Goal: Information Seeking & Learning: Learn about a topic

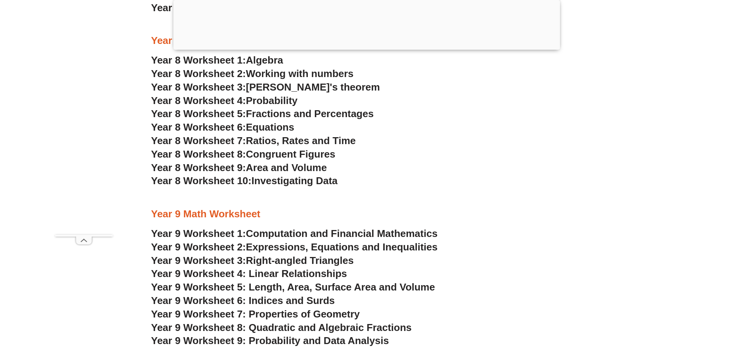
scroll to position [2481, 0]
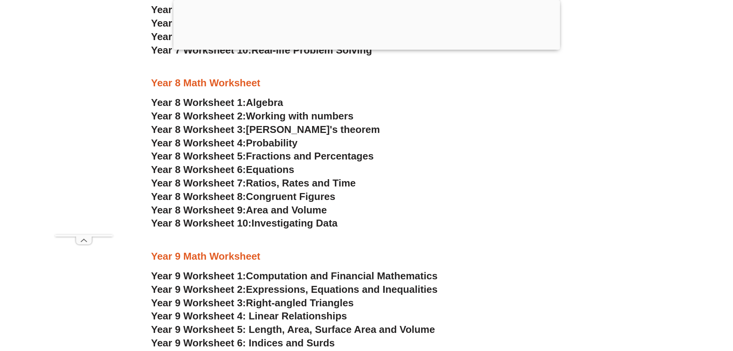
click at [257, 104] on span "Algebra" at bounding box center [264, 103] width 37 height 12
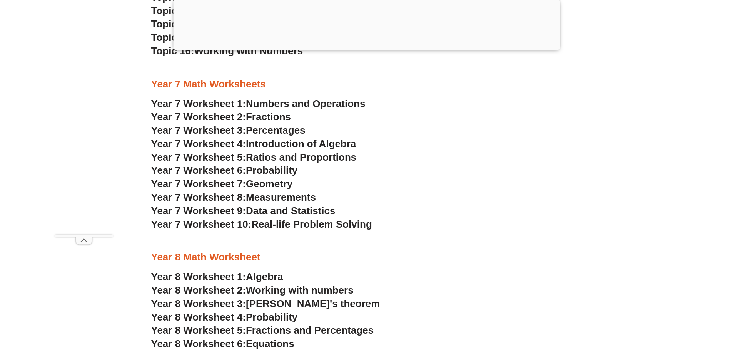
scroll to position [2302, 0]
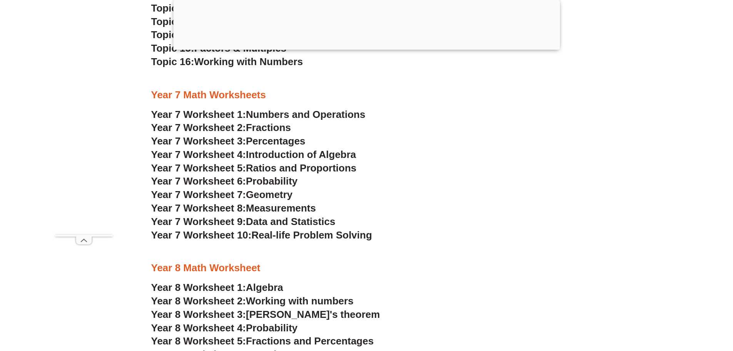
click at [292, 155] on span "Introduction of Algebra" at bounding box center [301, 155] width 110 height 12
click at [277, 209] on span "Measurements" at bounding box center [281, 208] width 70 height 12
click at [264, 192] on span "Geometry" at bounding box center [269, 195] width 47 height 12
click at [329, 117] on span "Numbers and Operations" at bounding box center [305, 115] width 119 height 12
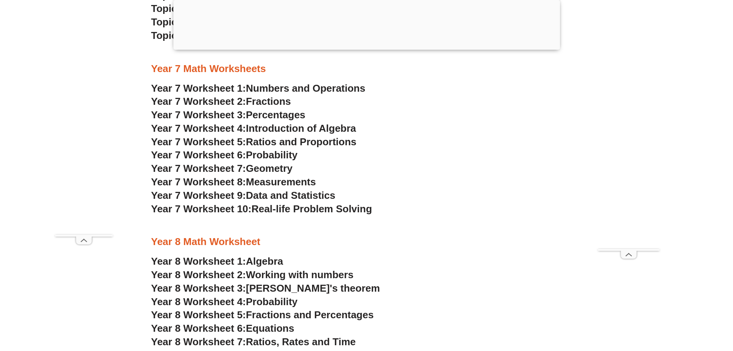
scroll to position [2327, 0]
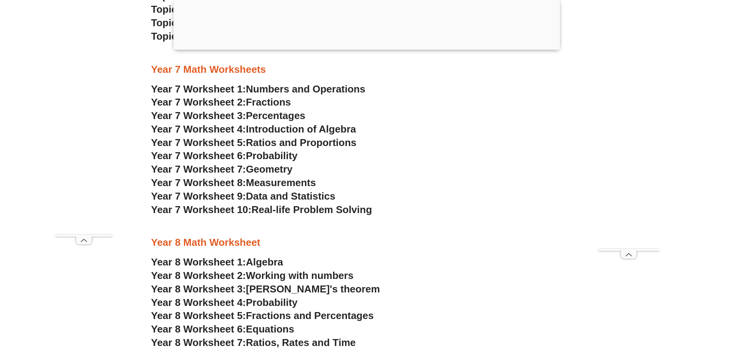
click at [290, 91] on span "Numbers and Operations" at bounding box center [305, 89] width 119 height 12
click at [216, 105] on span "Year 7 Worksheet 2:" at bounding box center [198, 102] width 95 height 12
click at [189, 118] on span "Year 7 Worksheet 3:" at bounding box center [198, 116] width 95 height 12
click at [229, 131] on span "Year 7 Worksheet 4:" at bounding box center [198, 129] width 95 height 12
click at [262, 143] on span "Ratios and Proportions" at bounding box center [301, 143] width 110 height 12
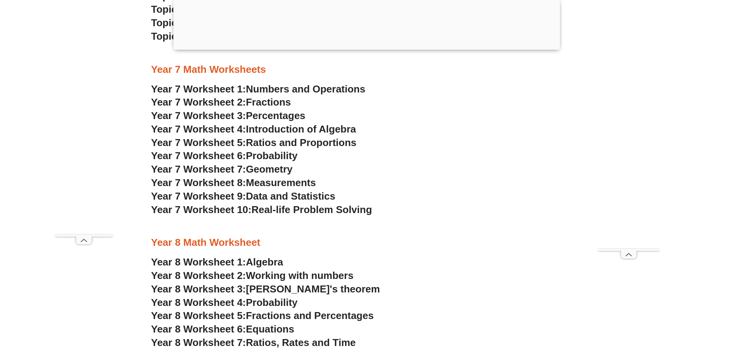
click at [216, 155] on span "Year 7 Worksheet 6:" at bounding box center [198, 156] width 95 height 12
click at [259, 170] on span "Geometry" at bounding box center [269, 169] width 47 height 12
click at [239, 183] on span "Year 7 Worksheet 8:" at bounding box center [198, 183] width 95 height 12
click at [263, 196] on span "Data and Statistics" at bounding box center [291, 196] width 90 height 12
click at [283, 209] on span "Real-life Problem Solving" at bounding box center [311, 210] width 120 height 12
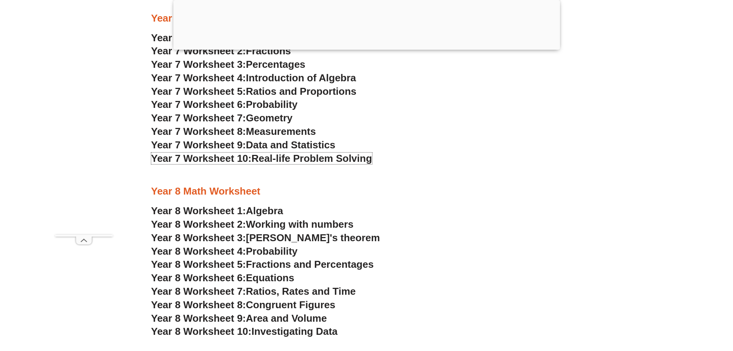
scroll to position [2379, 0]
drag, startPoint x: 242, startPoint y: 210, endPoint x: 242, endPoint y: 214, distance: 4.2
click at [242, 210] on span "Year 8 Worksheet 1:" at bounding box center [198, 210] width 95 height 12
click at [219, 222] on span "Year 8 Worksheet 2:" at bounding box center [198, 224] width 95 height 12
click at [309, 236] on span "[PERSON_NAME]'s theorem" at bounding box center [313, 237] width 134 height 12
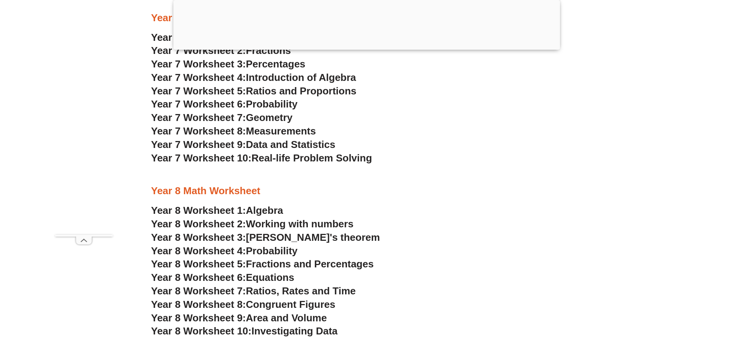
click at [278, 249] on span "Probability" at bounding box center [272, 251] width 52 height 12
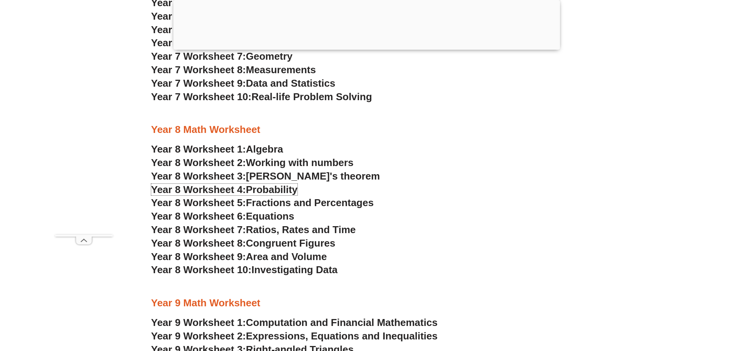
scroll to position [2456, 0]
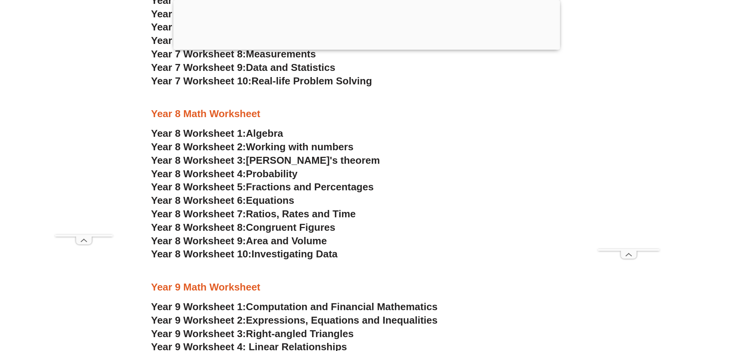
click at [260, 185] on span "Fractions and Percentages" at bounding box center [310, 187] width 128 height 12
click at [263, 202] on span "Equations" at bounding box center [270, 200] width 49 height 12
click at [293, 215] on span "Ratios, Rates and Time" at bounding box center [301, 214] width 110 height 12
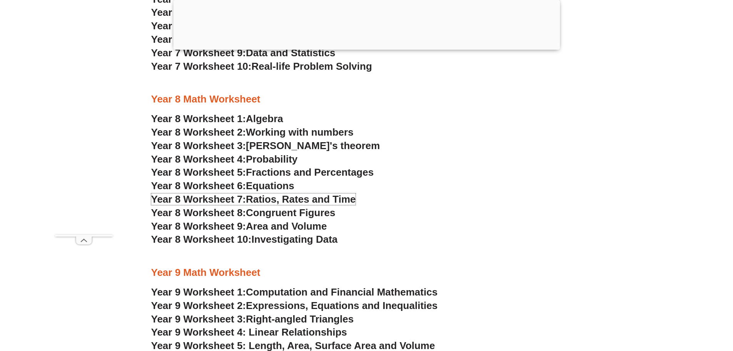
scroll to position [2507, 0]
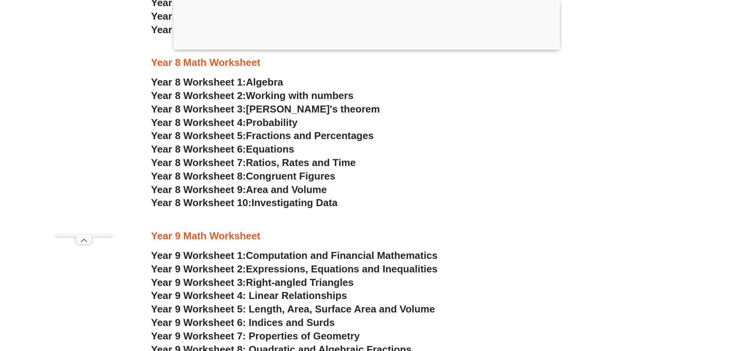
click at [286, 179] on span "Congruent Figures" at bounding box center [290, 176] width 89 height 12
click at [294, 193] on span "Area and Volume" at bounding box center [286, 190] width 81 height 12
click at [305, 204] on span "Investigating Data" at bounding box center [294, 203] width 86 height 12
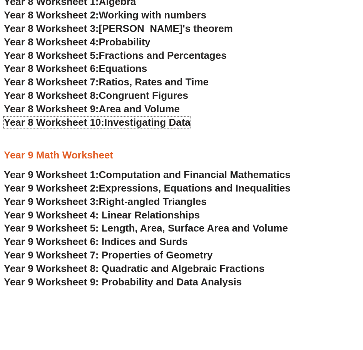
scroll to position [2448, 0]
